Goal: Task Accomplishment & Management: Manage account settings

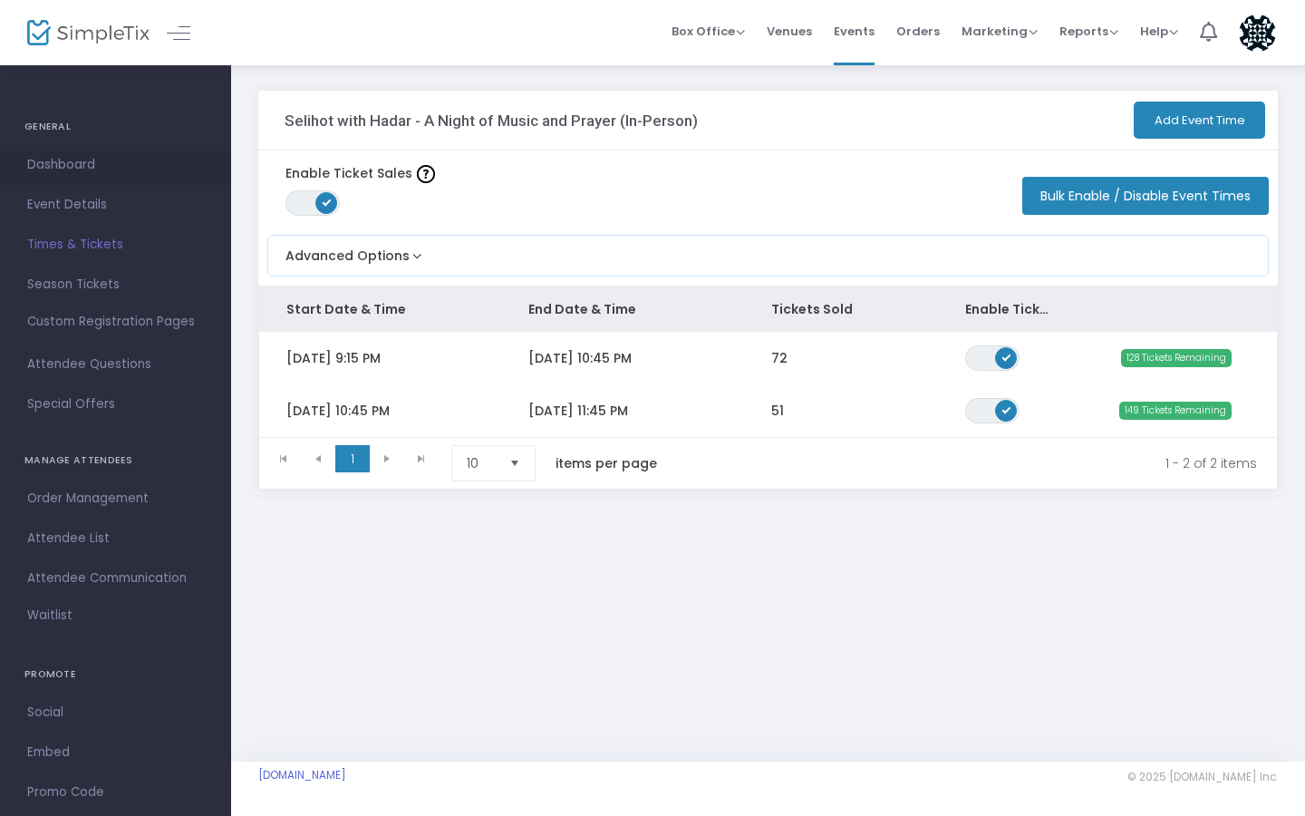
click at [68, 165] on span "Dashboard" at bounding box center [115, 165] width 177 height 24
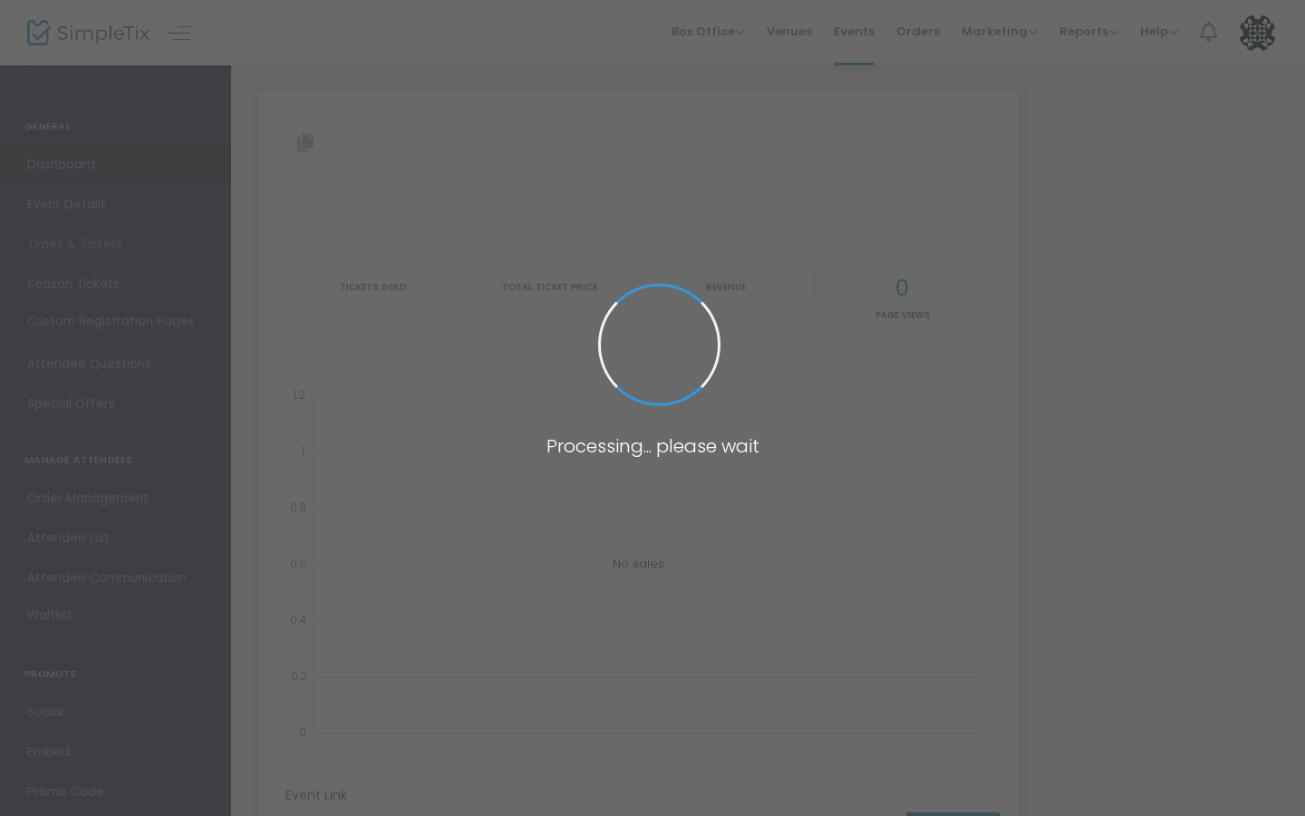
type input "[URL][DOMAIN_NAME]"
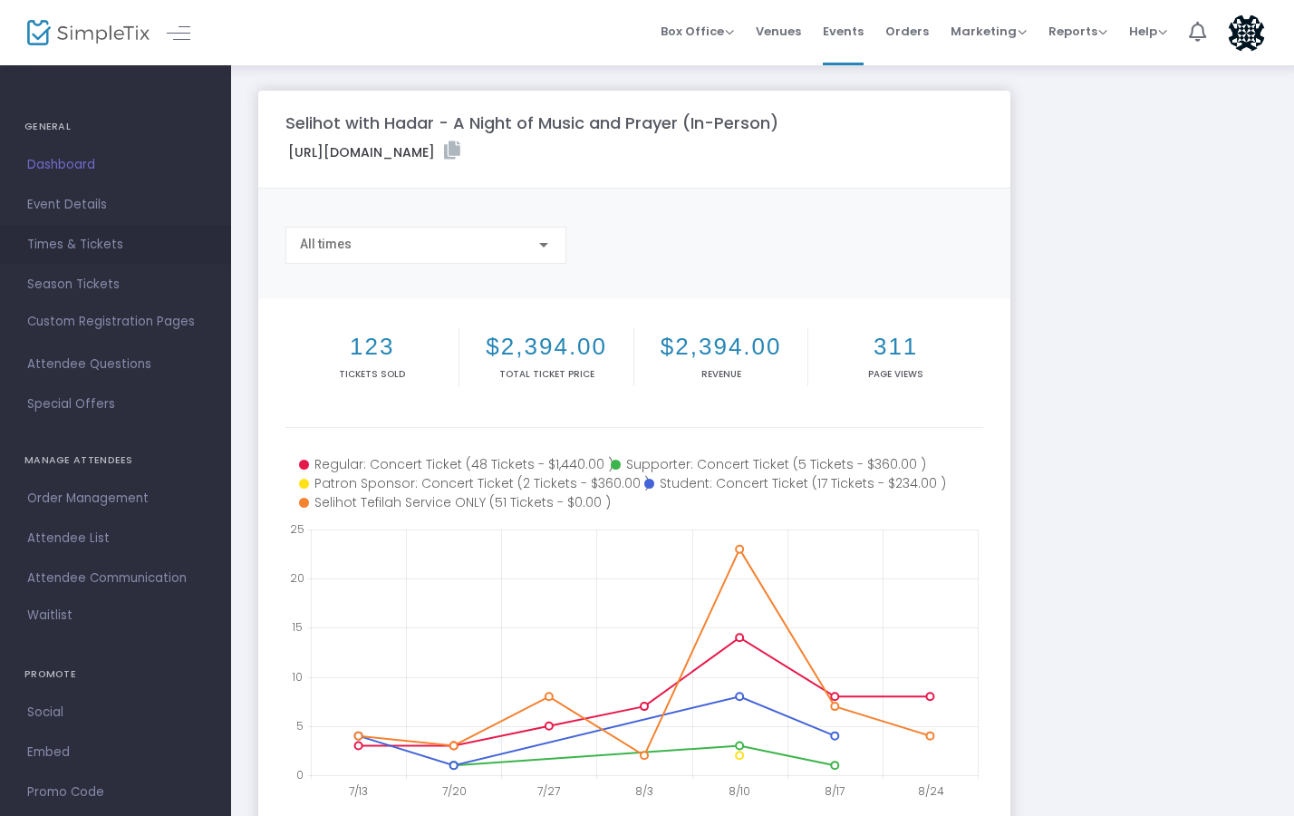
click at [89, 246] on span "Times & Tickets" at bounding box center [115, 245] width 177 height 24
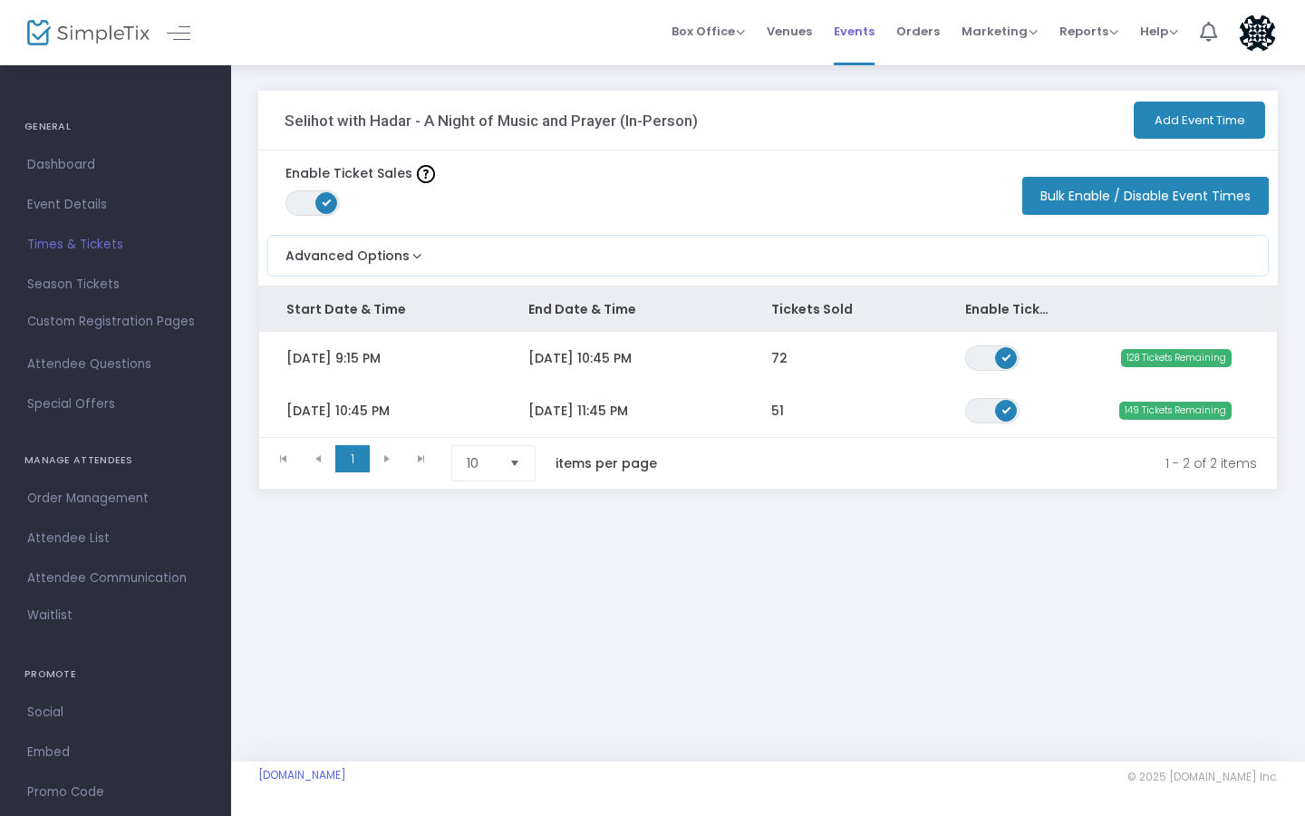
click at [847, 37] on span "Events" at bounding box center [854, 31] width 41 height 46
